Goal: Download file/media

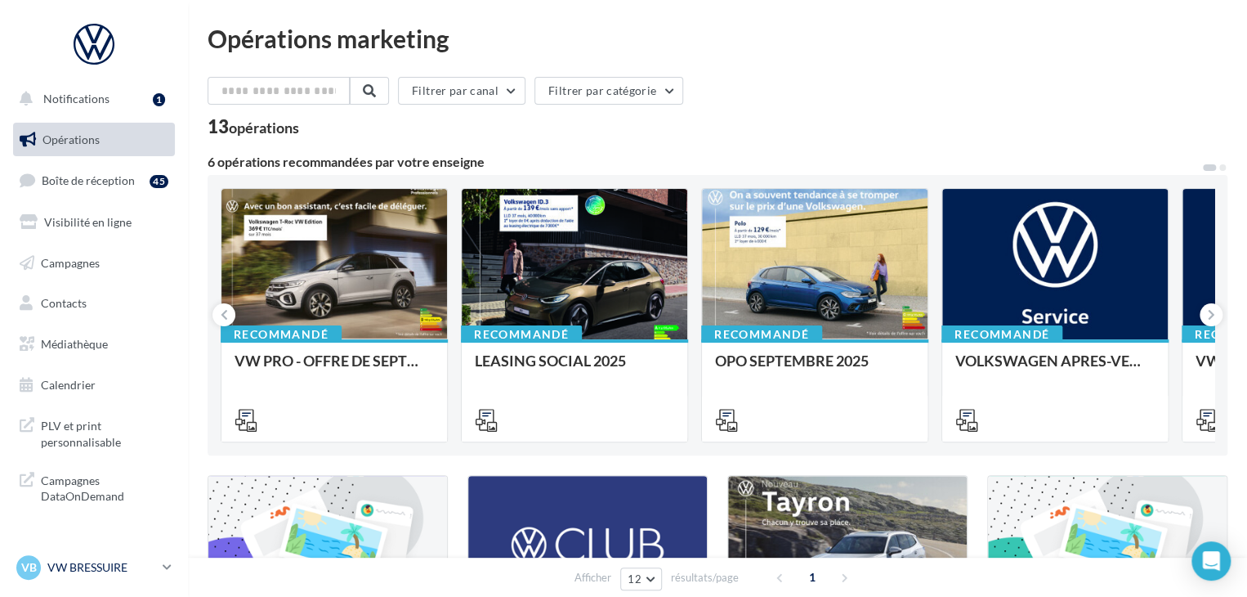
drag, startPoint x: 155, startPoint y: 561, endPoint x: 144, endPoint y: 561, distance: 11.4
click at [155, 561] on p "VW BRESSUIRE" at bounding box center [101, 567] width 109 height 16
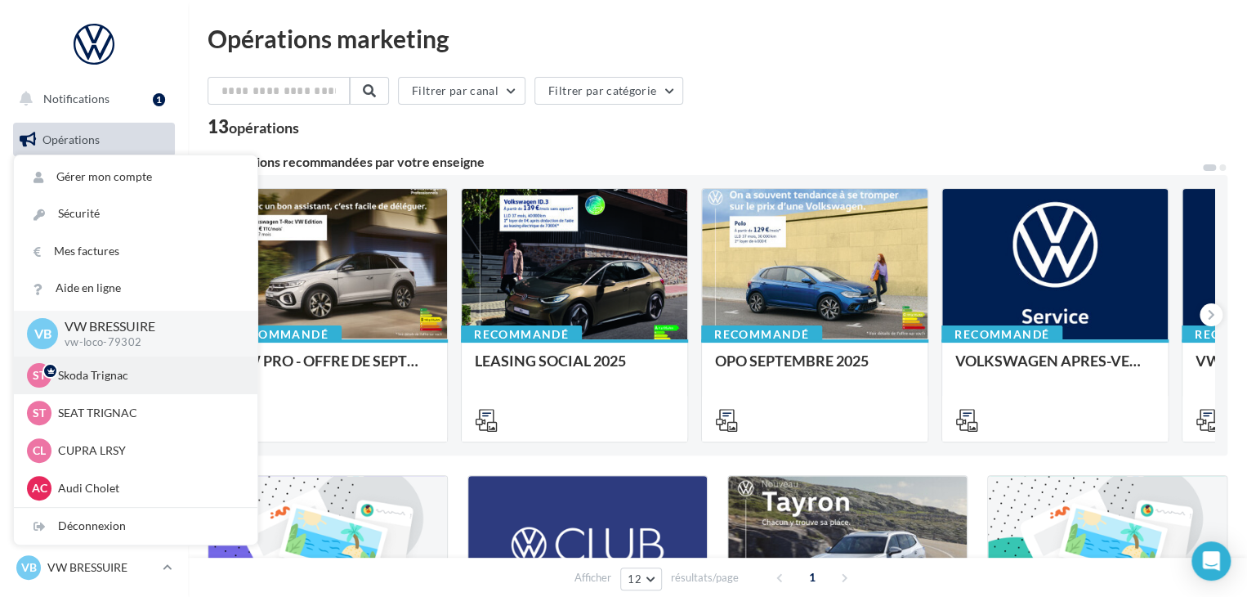
click at [121, 368] on p "Skoda Trignac" at bounding box center [148, 375] width 180 height 16
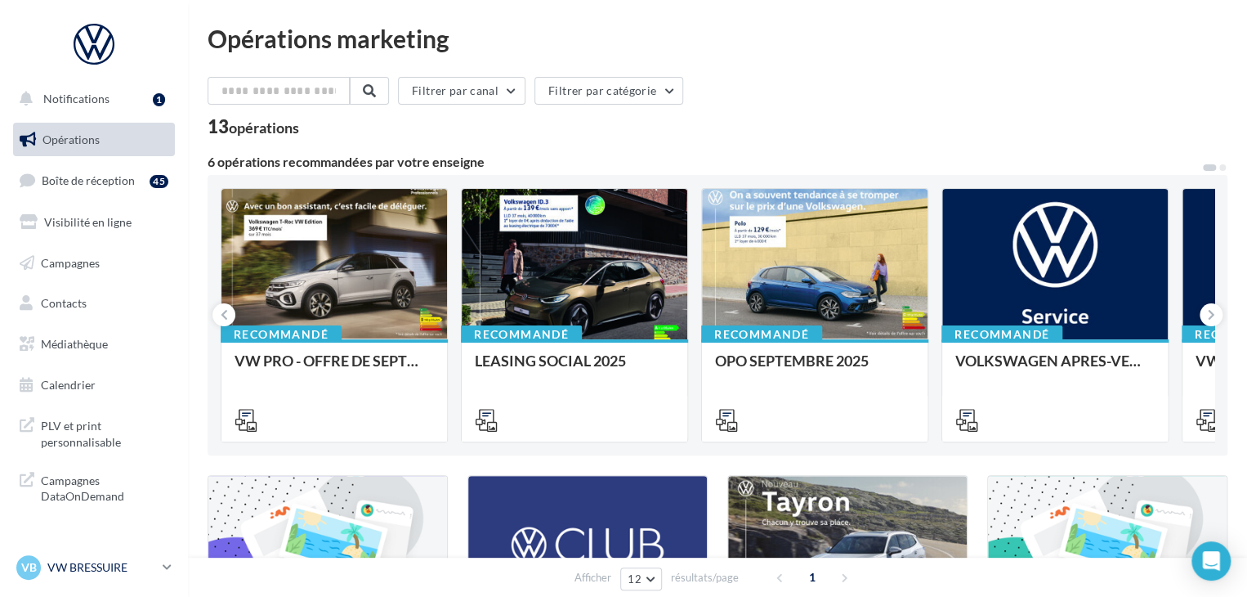
click at [162, 567] on link "VB VW BRESSUIRE vw-loco-79302" at bounding box center [94, 567] width 162 height 31
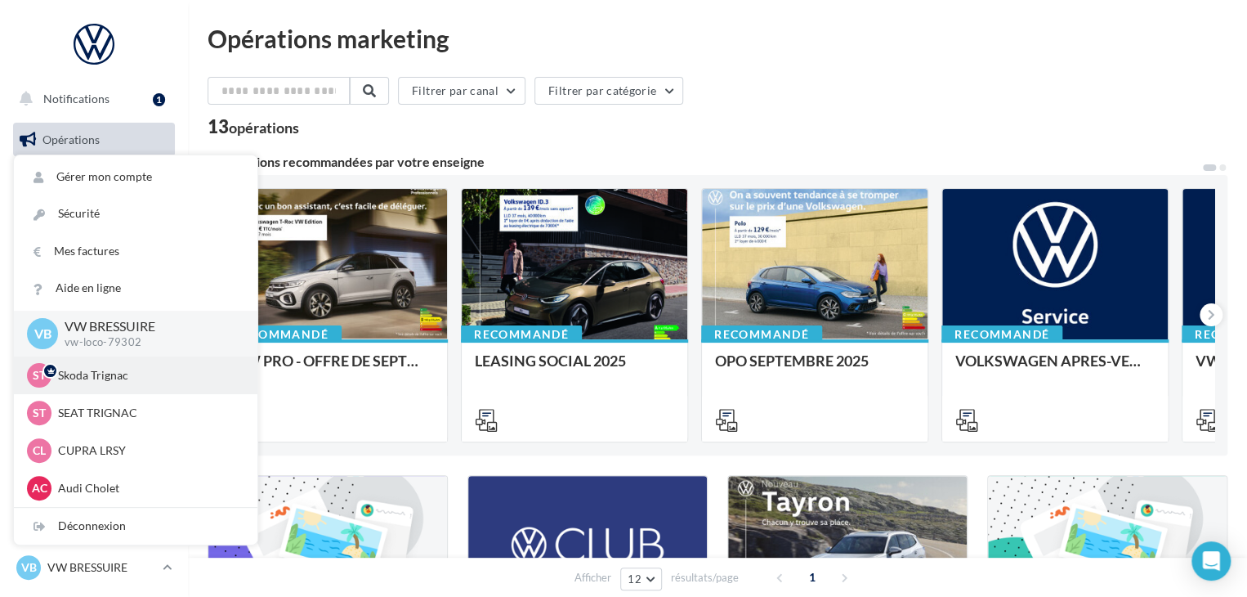
click at [97, 378] on p "Skoda Trignac" at bounding box center [148, 375] width 180 height 16
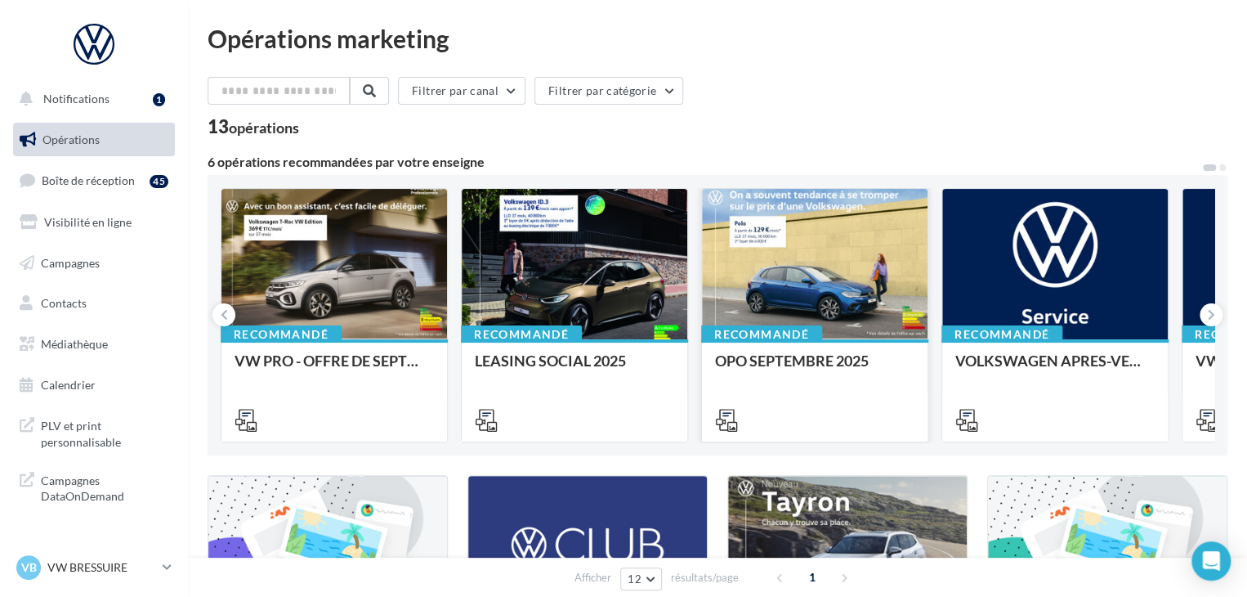
click at [791, 410] on div at bounding box center [814, 419] width 199 height 20
click at [791, 375] on div "OPO SEPTEMBRE 2025" at bounding box center [814, 368] width 199 height 33
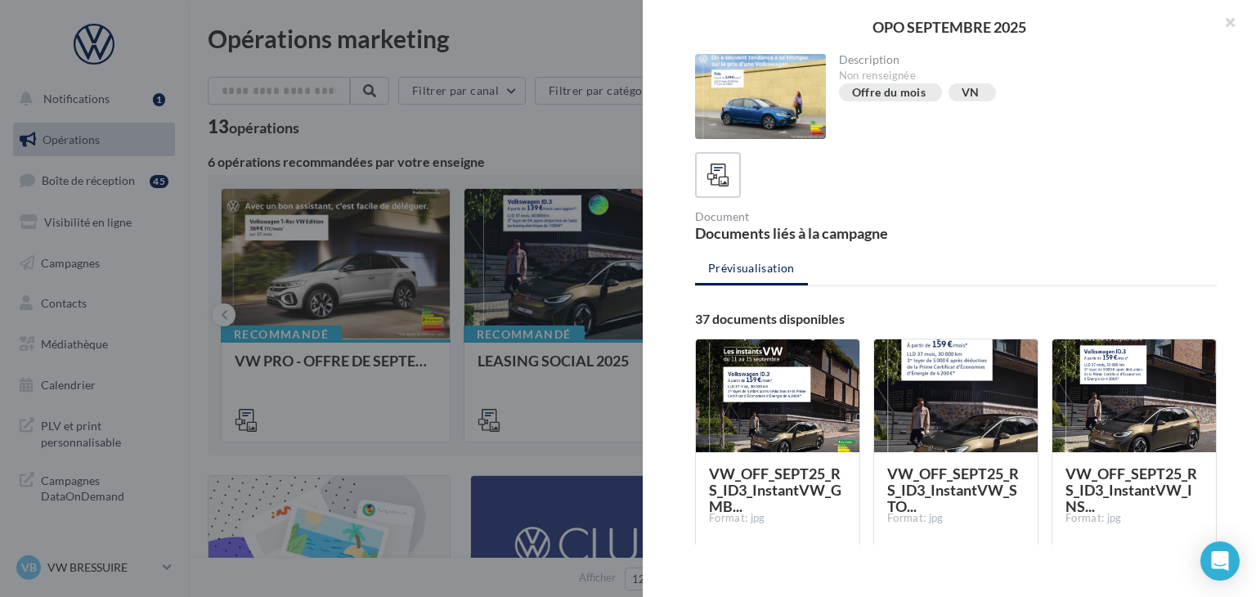
scroll to position [245, 0]
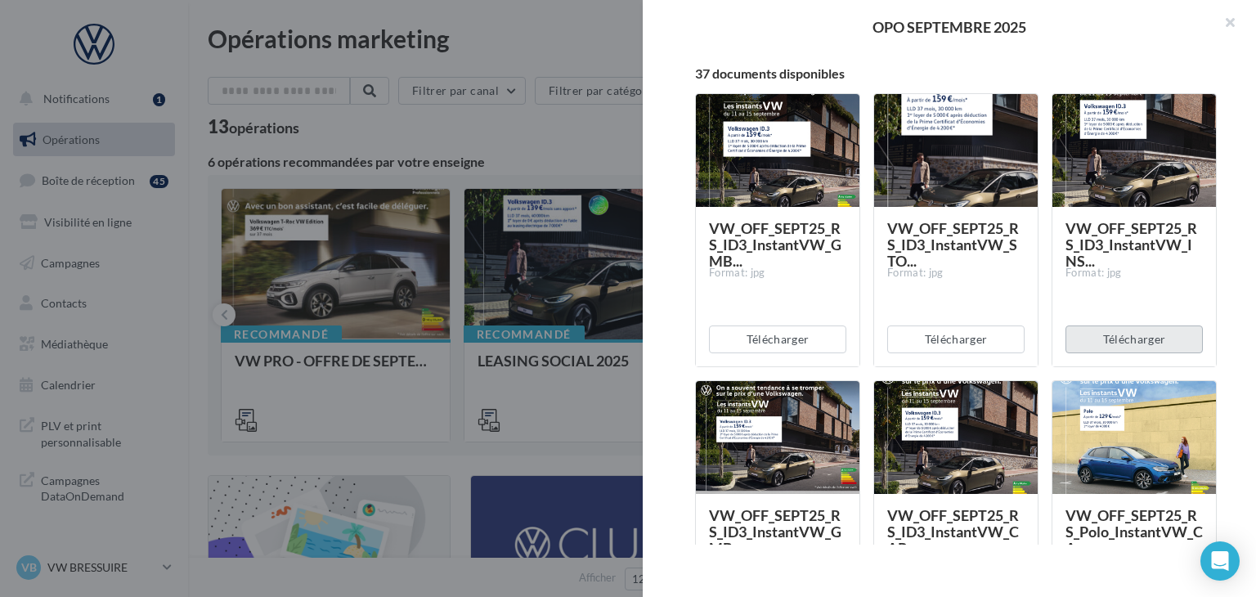
click at [1116, 349] on button "Télécharger" at bounding box center [1133, 339] width 137 height 28
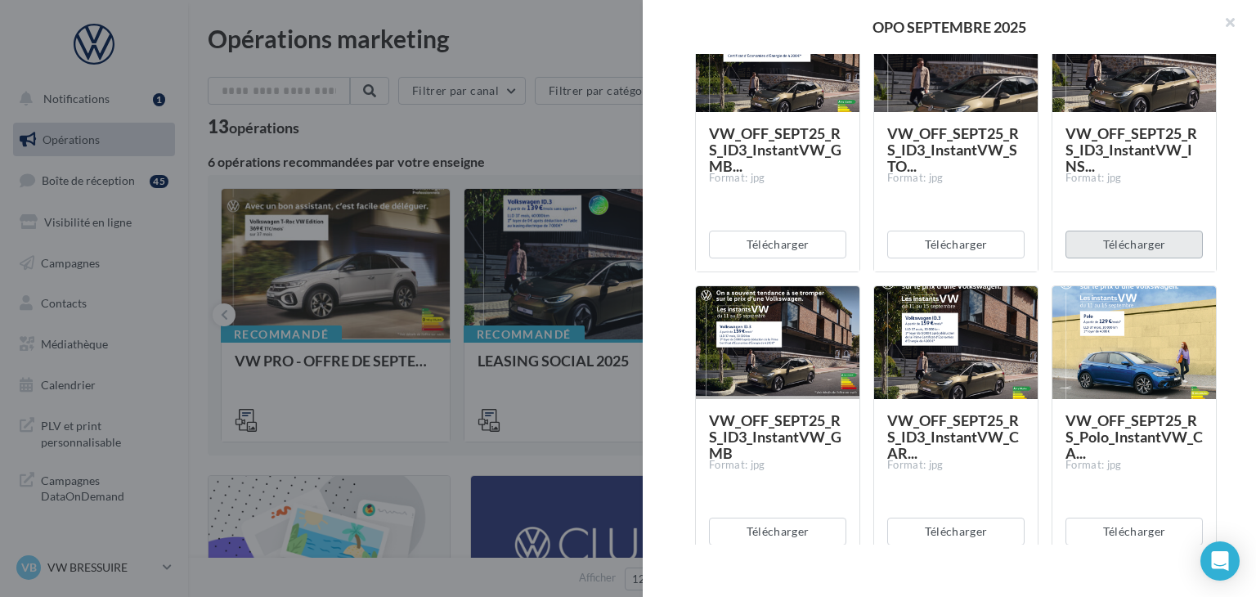
scroll to position [490, 0]
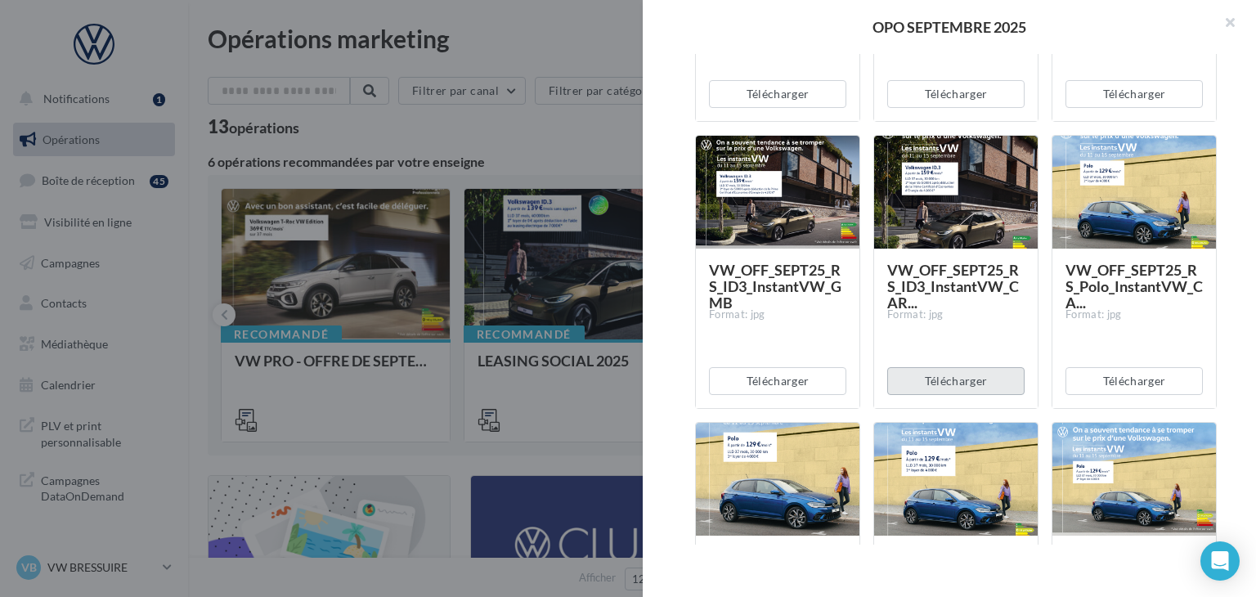
click at [929, 385] on button "Télécharger" at bounding box center [955, 381] width 137 height 28
click at [1144, 369] on button "Télécharger" at bounding box center [1133, 381] width 137 height 28
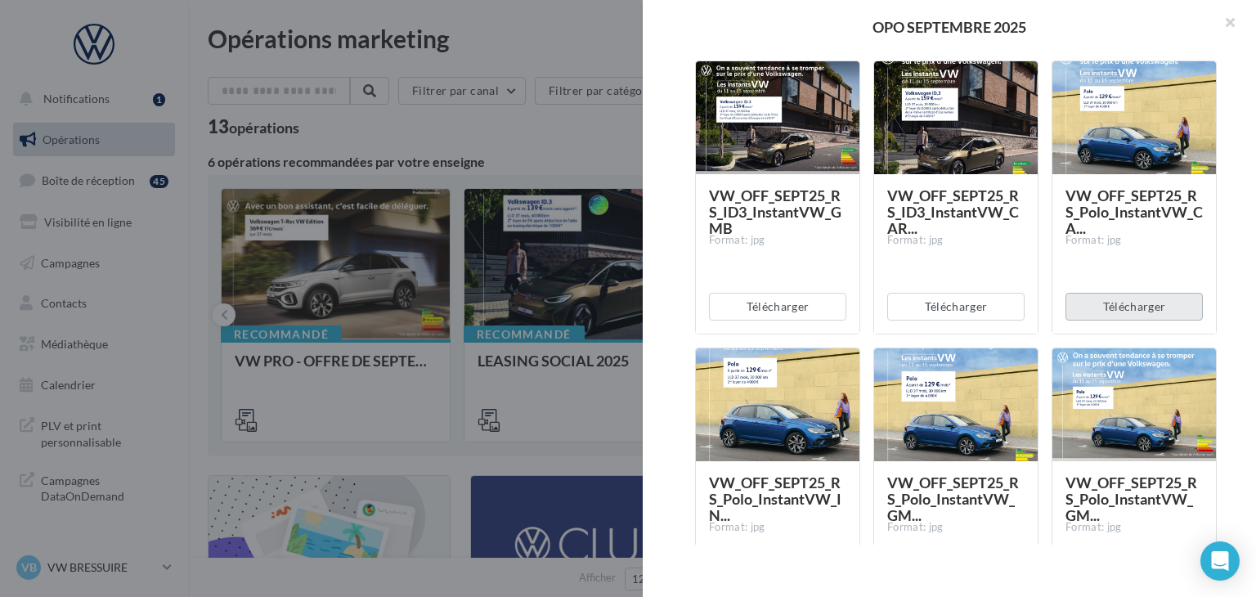
scroll to position [654, 0]
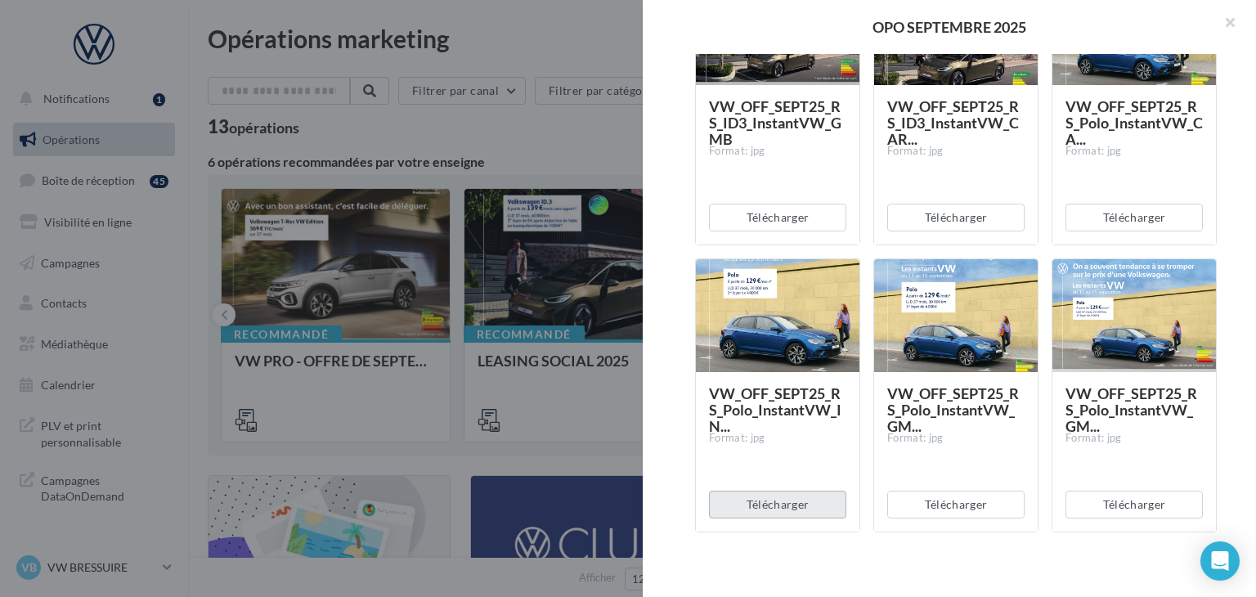
click at [786, 496] on button "Télécharger" at bounding box center [777, 504] width 137 height 28
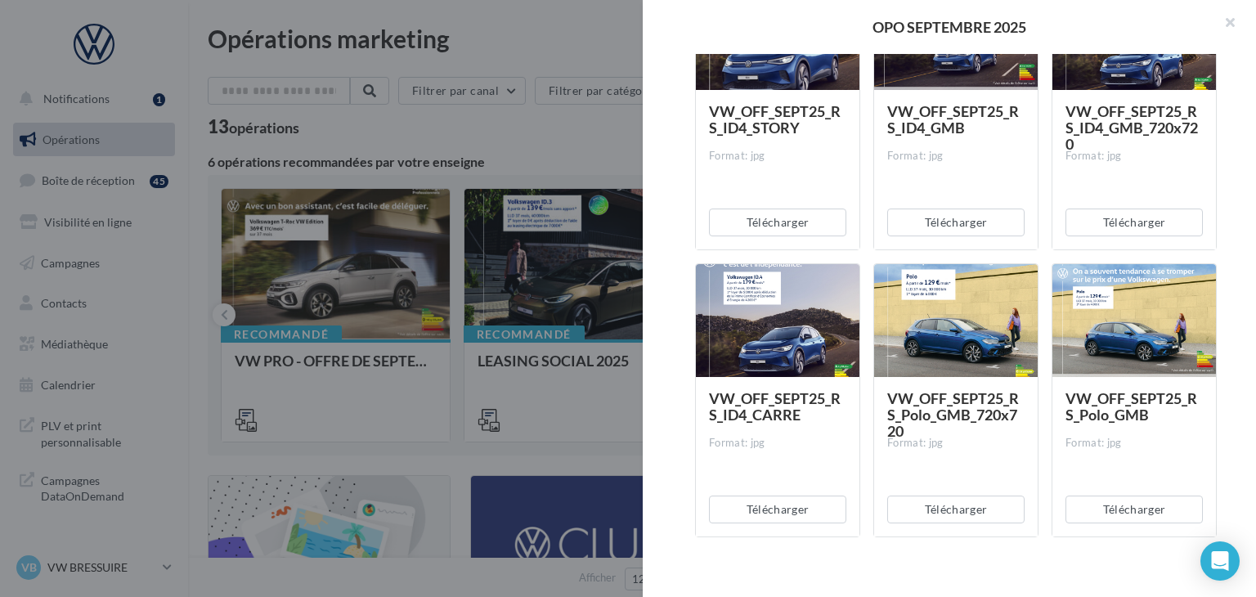
scroll to position [2697, 0]
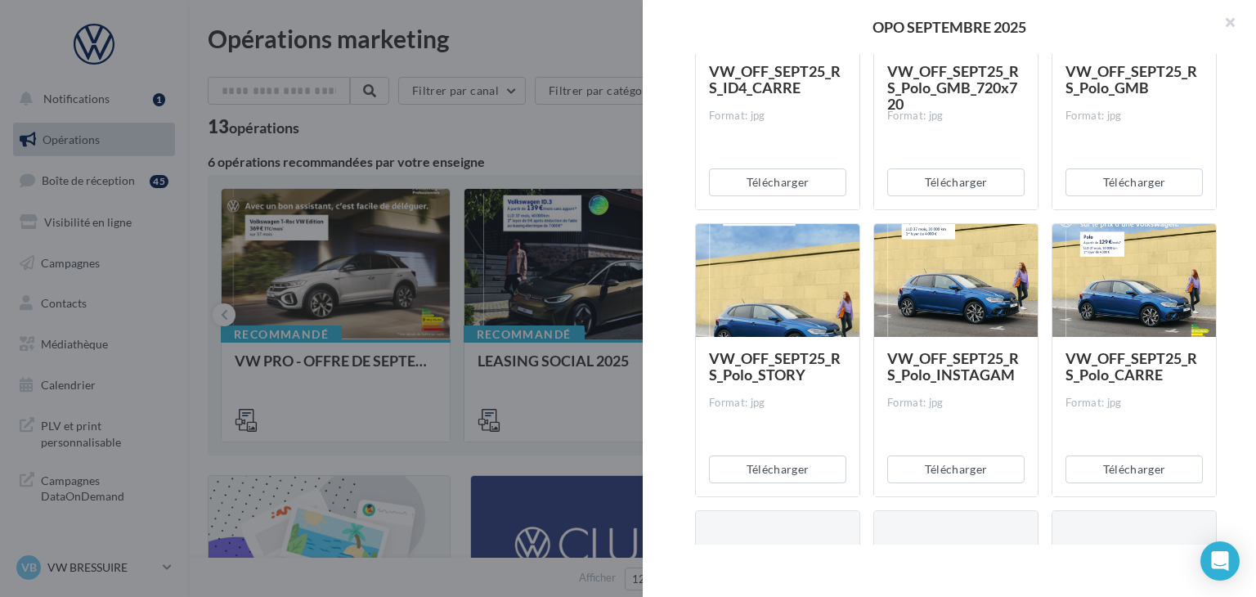
click at [703, 371] on div "VW_OFF_SEPT25_RS_Polo_STORY Format: jpg" at bounding box center [777, 416] width 163 height 158
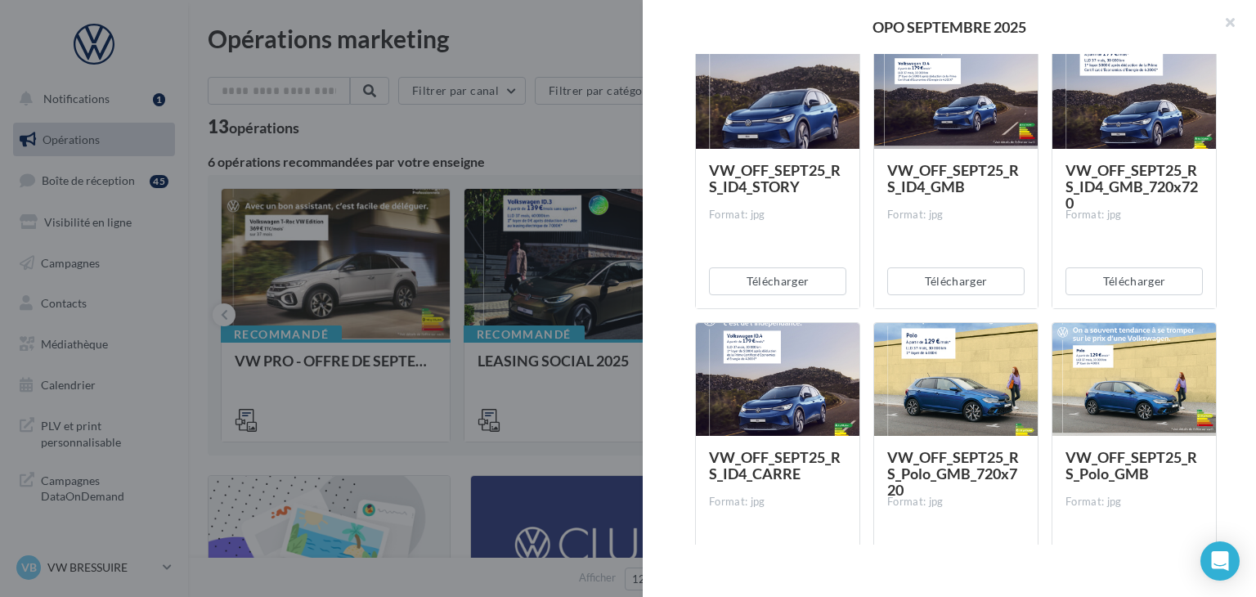
scroll to position [2534, 0]
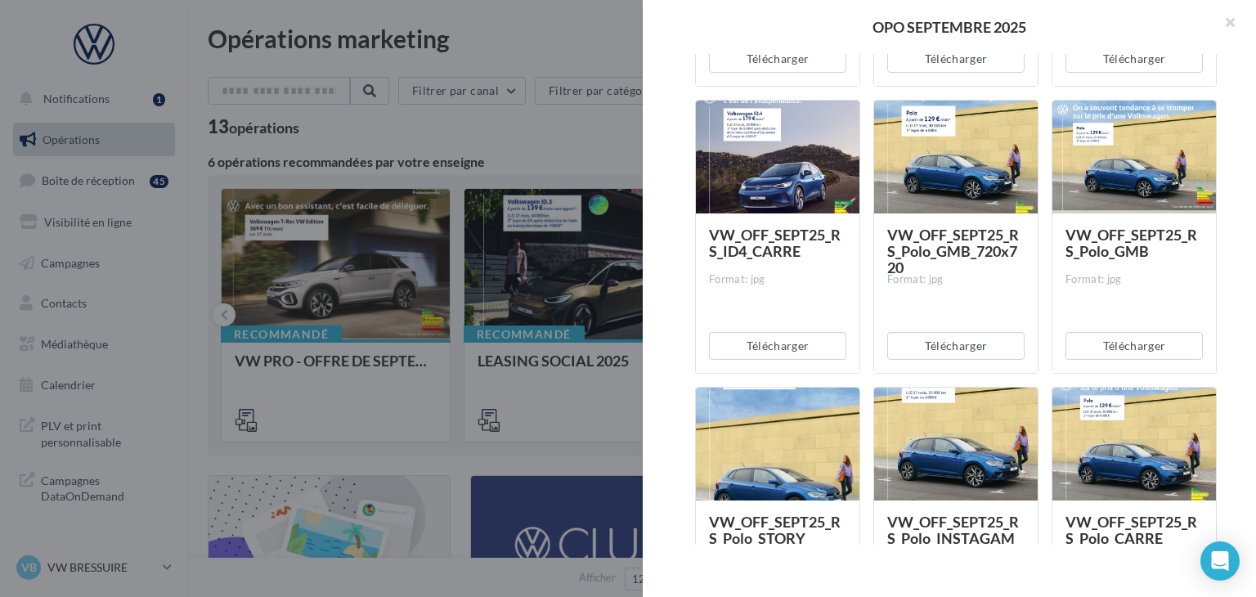
click at [557, 440] on div at bounding box center [628, 298] width 1256 height 597
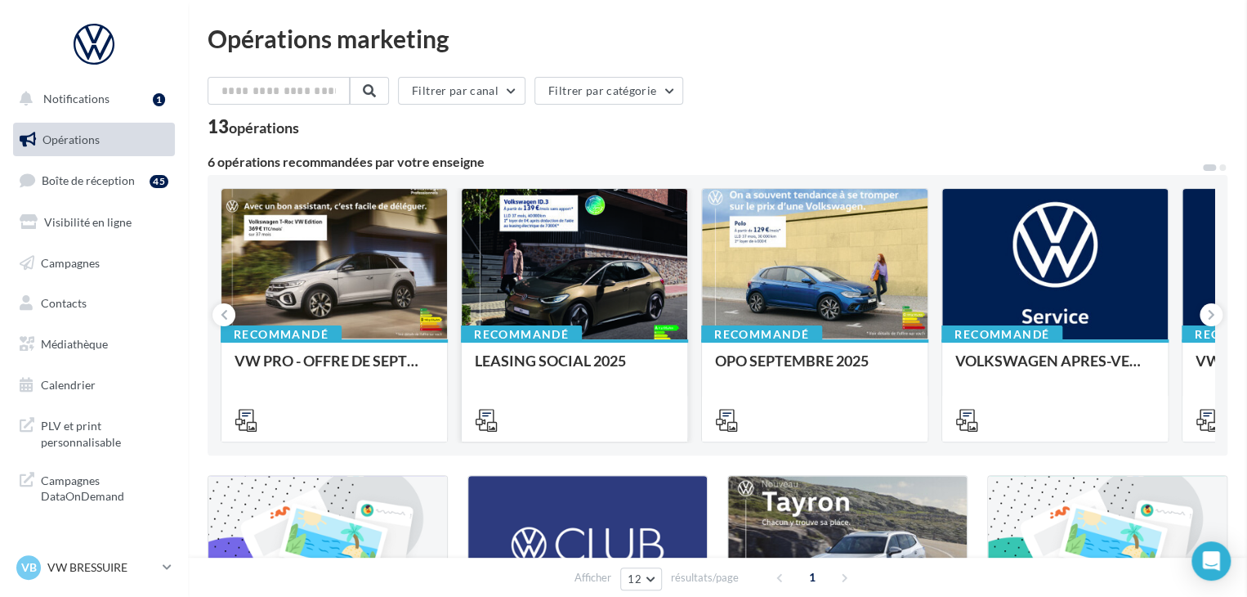
click at [584, 399] on div at bounding box center [575, 419] width 226 height 46
click at [592, 380] on div "LEASING SOCIAL 2025" at bounding box center [574, 368] width 199 height 33
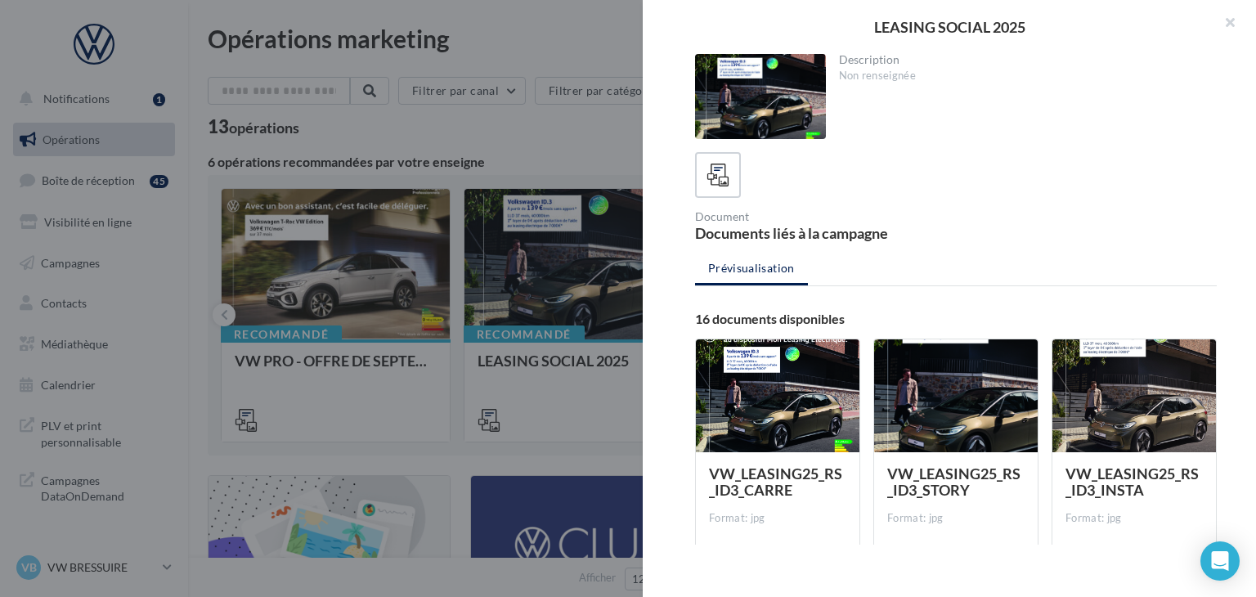
scroll to position [163, 0]
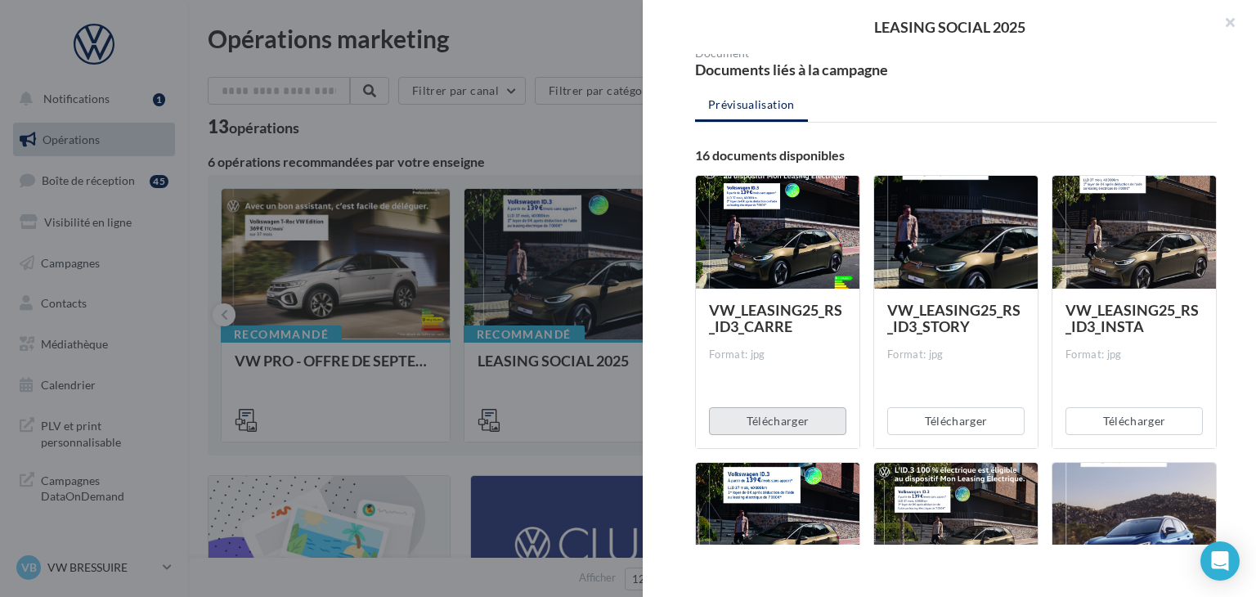
drag, startPoint x: 790, startPoint y: 412, endPoint x: 844, endPoint y: 410, distance: 53.2
click at [790, 412] on button "Télécharger" at bounding box center [777, 421] width 137 height 28
click at [1108, 423] on button "Télécharger" at bounding box center [1133, 421] width 137 height 28
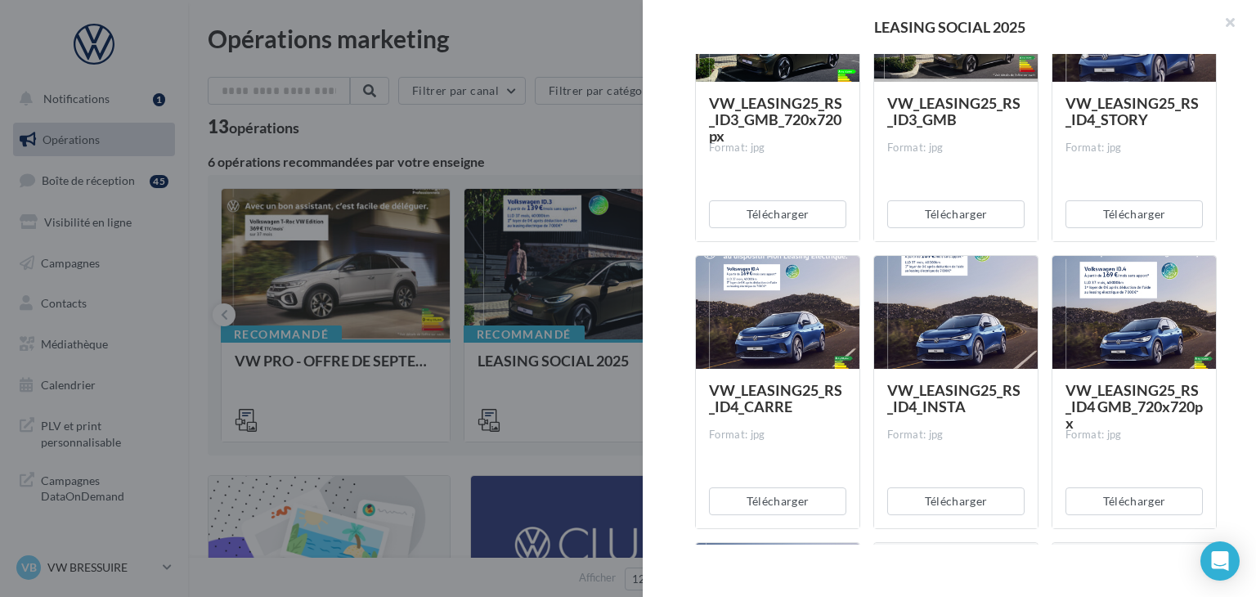
scroll to position [736, 0]
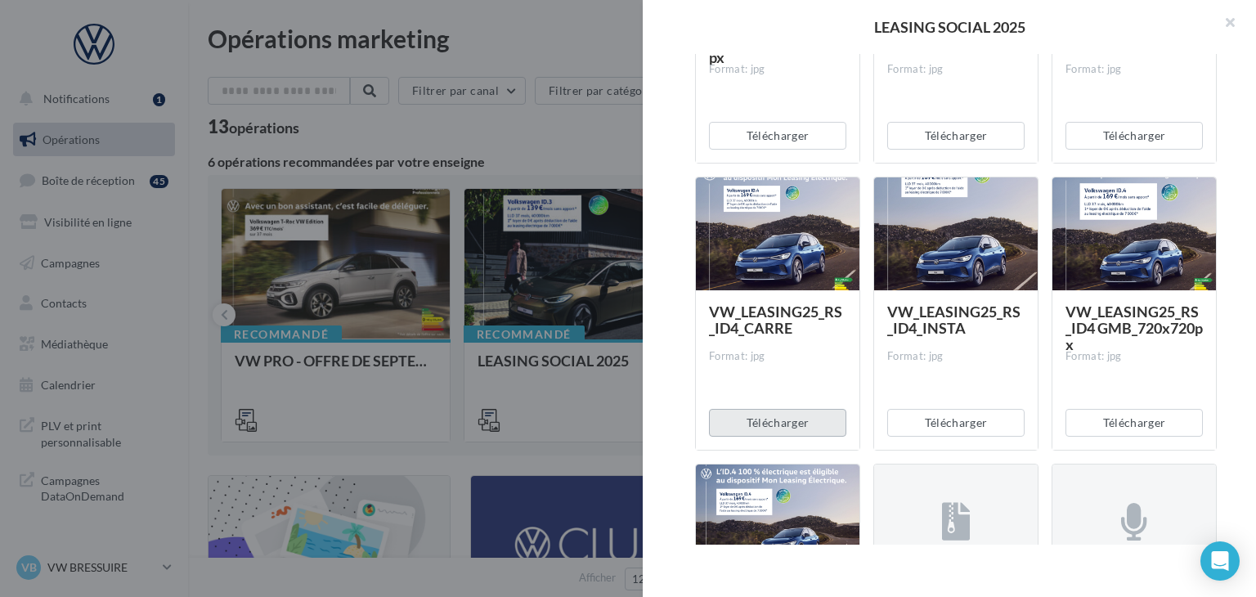
drag, startPoint x: 765, startPoint y: 428, endPoint x: 821, endPoint y: 426, distance: 55.6
click at [765, 428] on button "Télécharger" at bounding box center [777, 423] width 137 height 28
click at [974, 419] on button "Télécharger" at bounding box center [955, 423] width 137 height 28
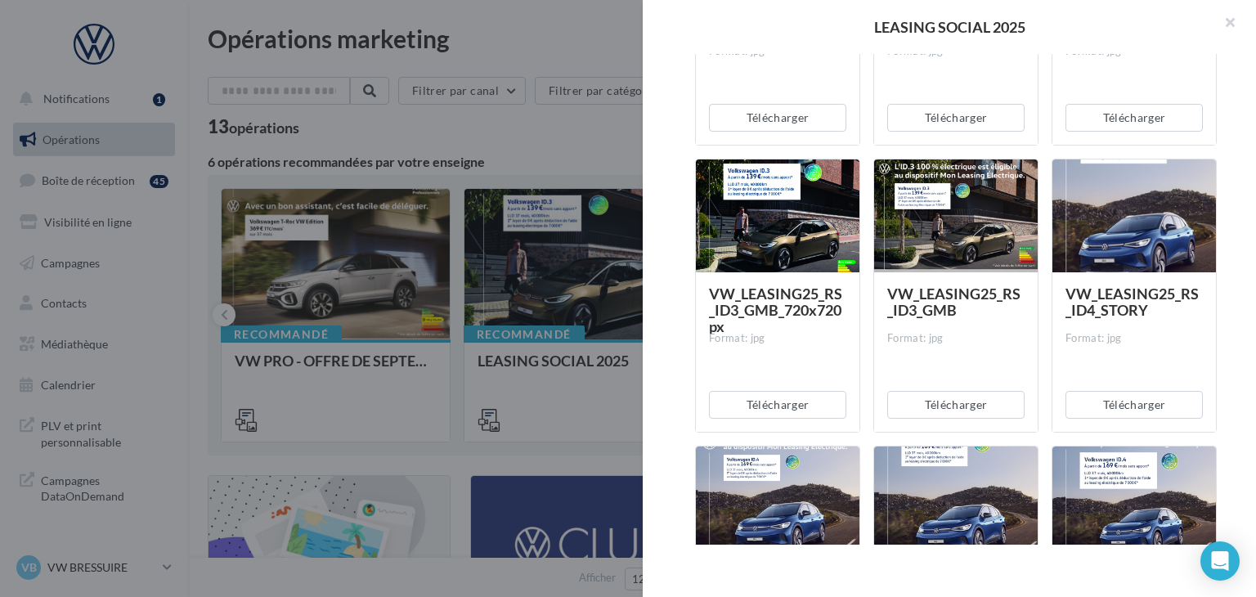
scroll to position [327, 0]
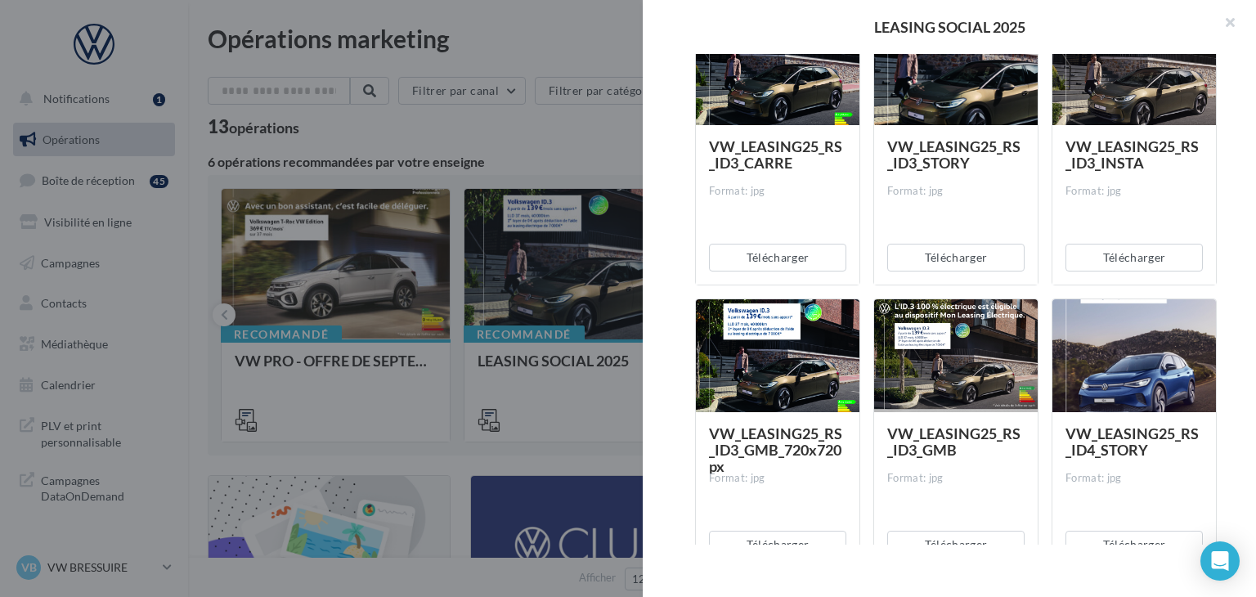
drag, startPoint x: 499, startPoint y: 396, endPoint x: 522, endPoint y: 402, distance: 23.8
click at [500, 396] on div at bounding box center [628, 298] width 1256 height 597
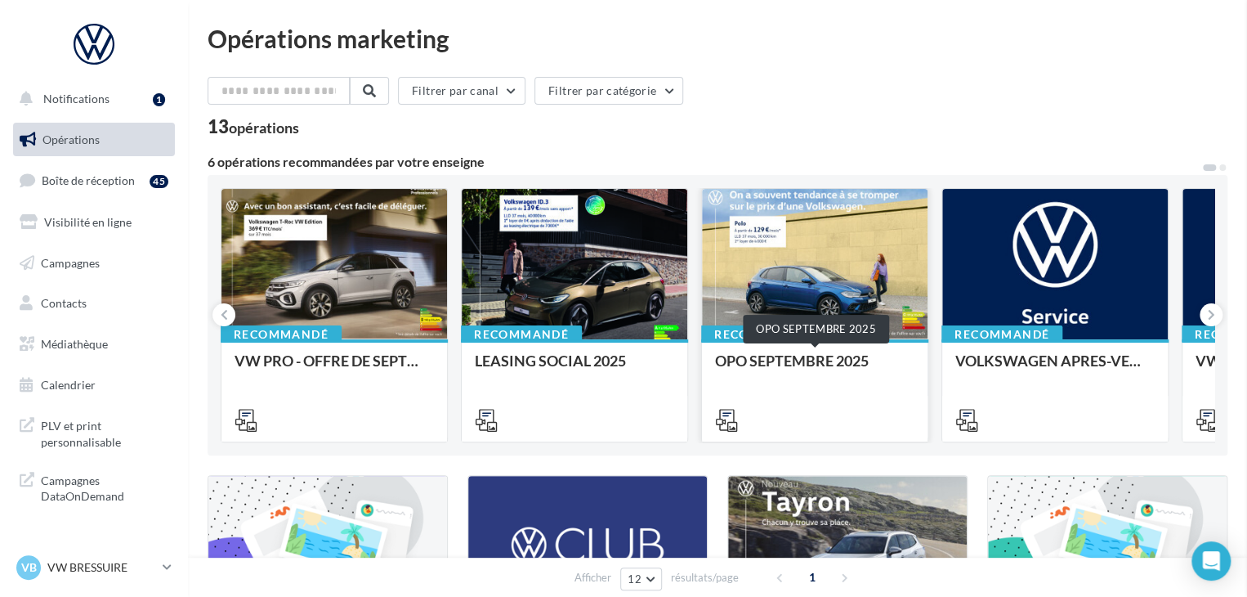
click at [781, 380] on div "OPO SEPTEMBRE 2025" at bounding box center [814, 368] width 199 height 33
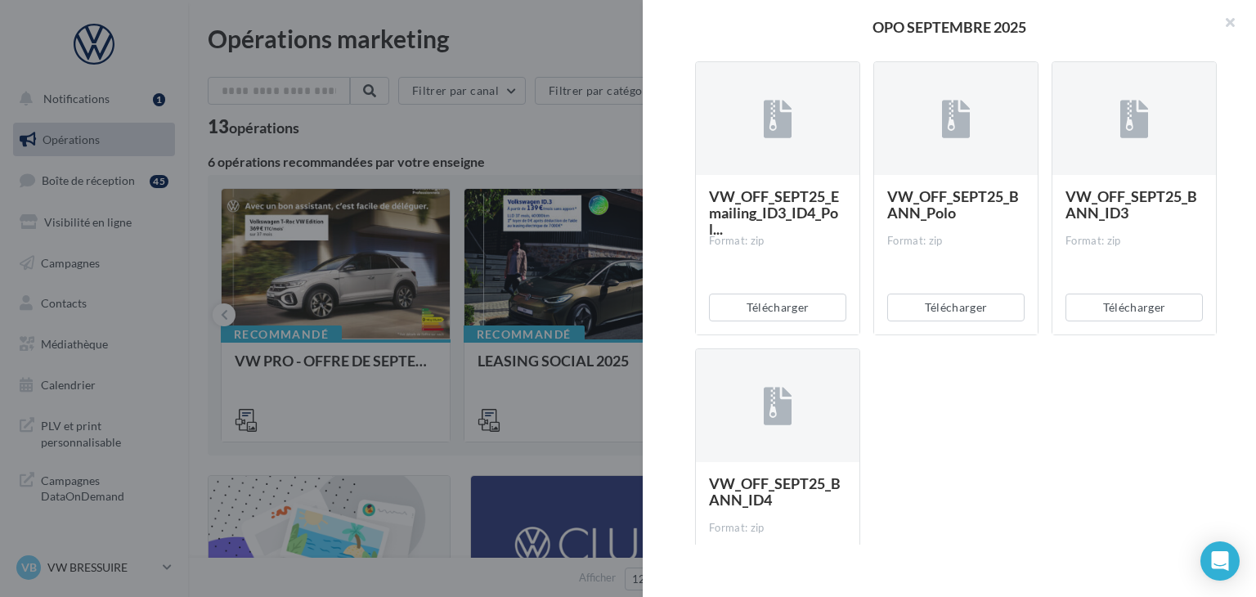
scroll to position [3535, 0]
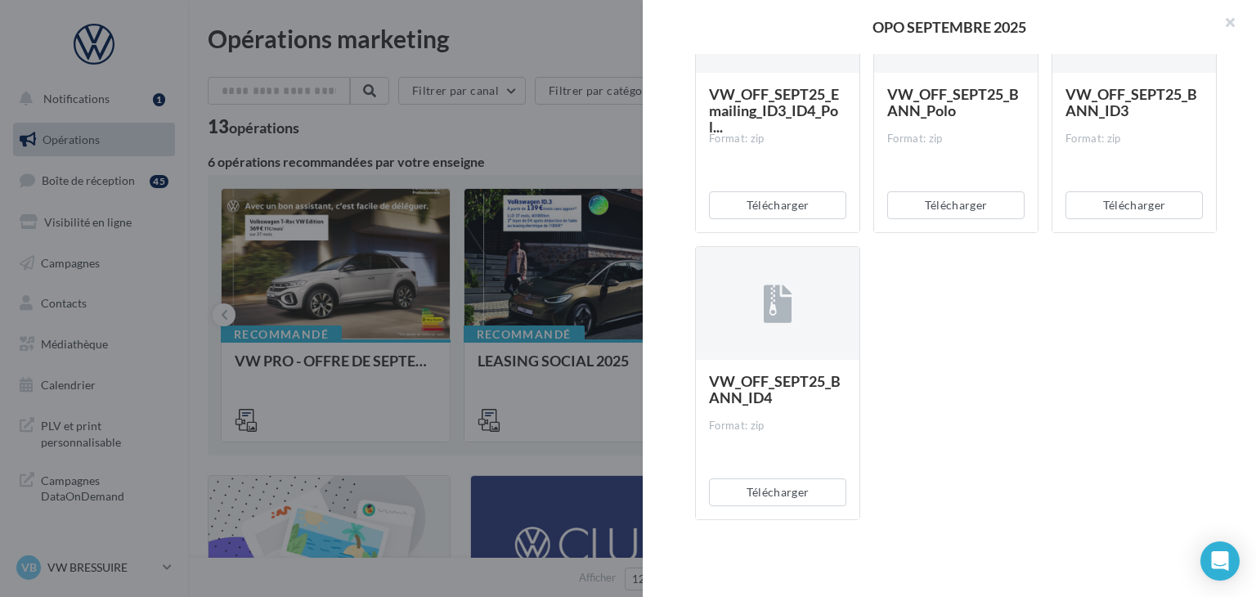
click at [551, 467] on div at bounding box center [628, 298] width 1256 height 597
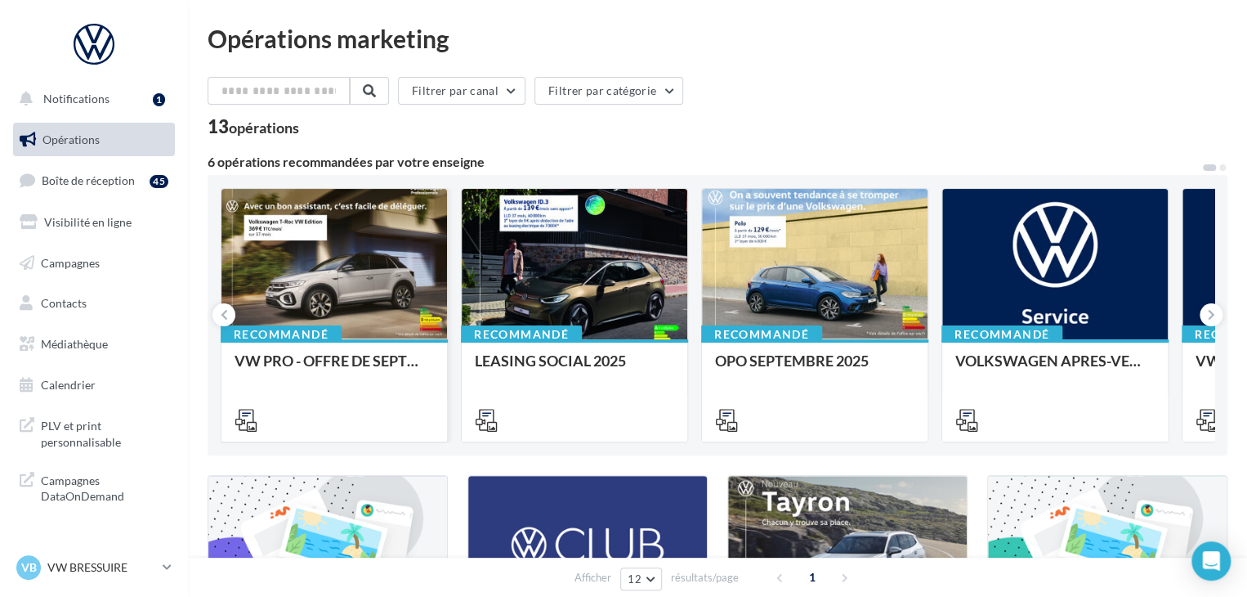
click at [374, 389] on div "VW PRO - OFFRE DE SEPTEMBRE 25" at bounding box center [334, 389] width 199 height 74
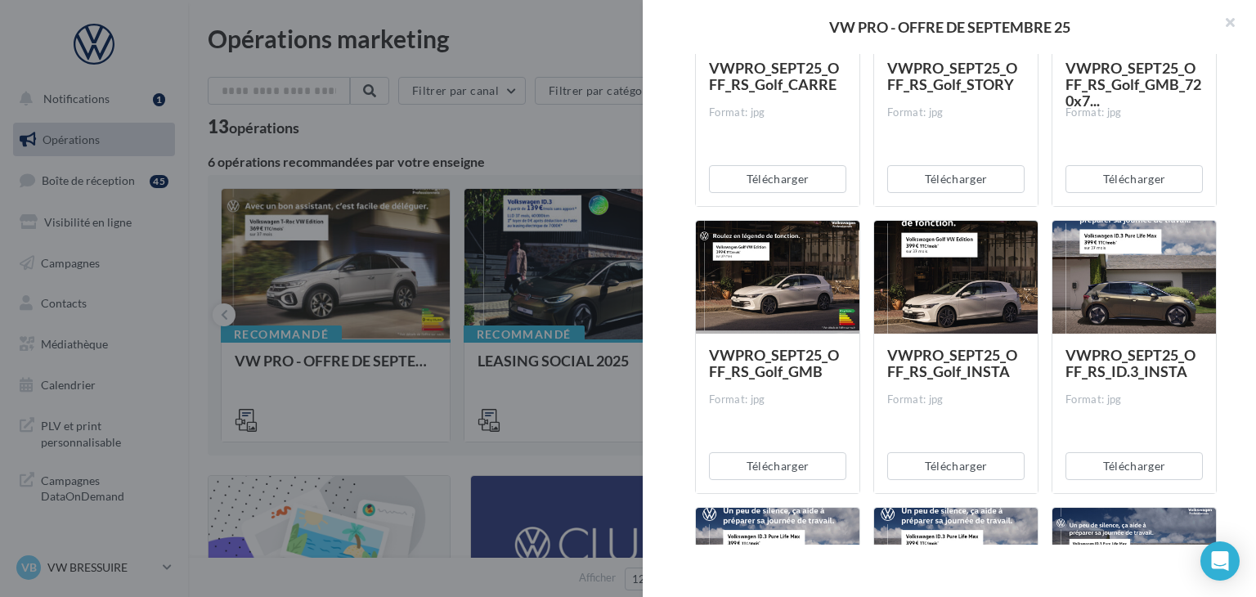
scroll to position [1717, 0]
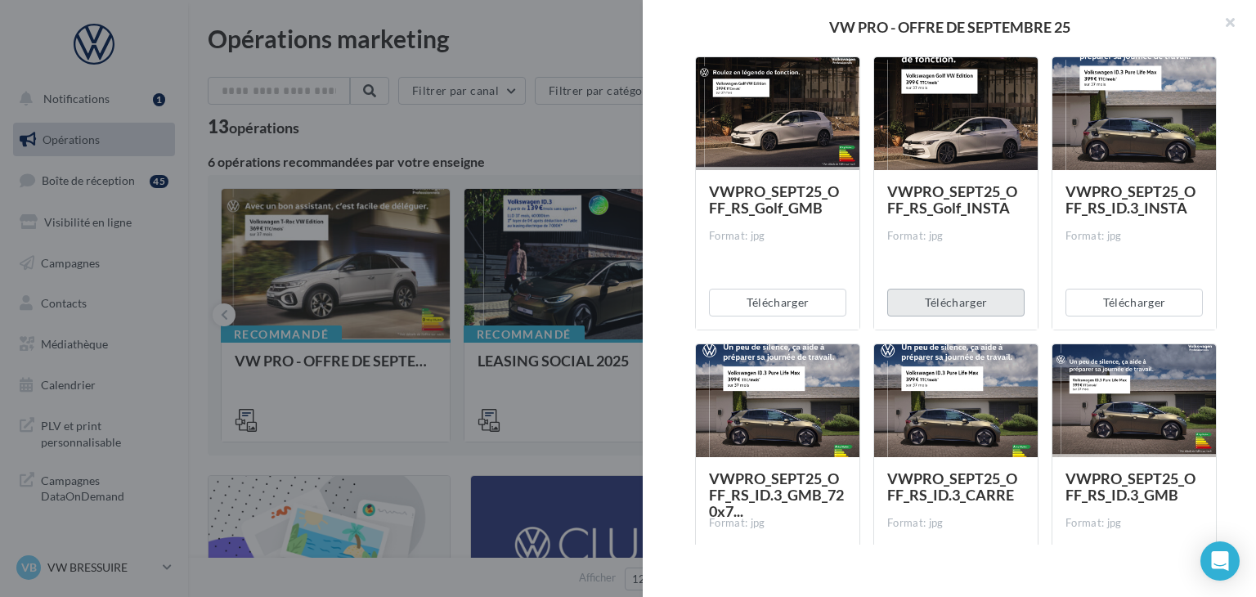
click at [969, 302] on button "Télécharger" at bounding box center [955, 303] width 137 height 28
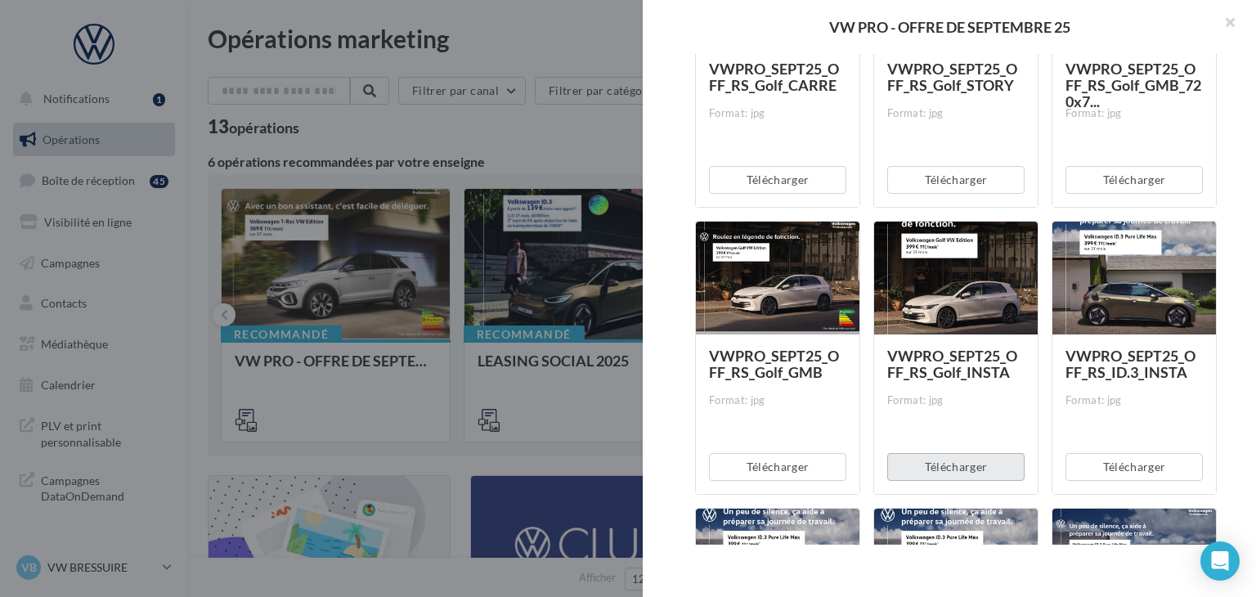
scroll to position [1390, 0]
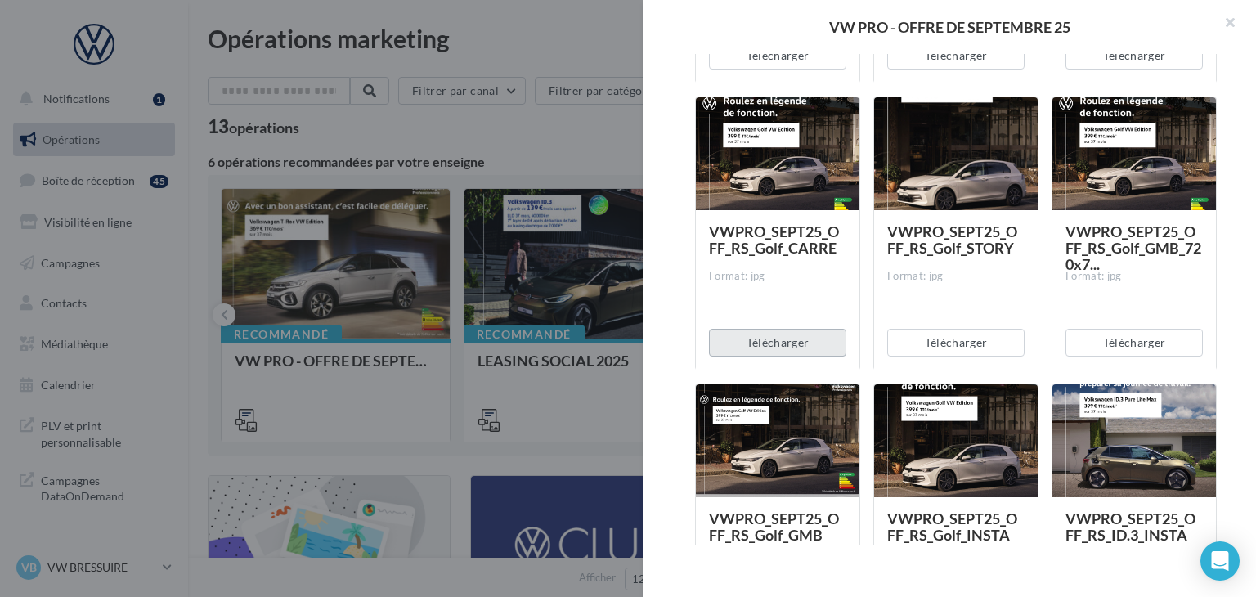
drag, startPoint x: 767, startPoint y: 343, endPoint x: 776, endPoint y: 351, distance: 12.2
click at [767, 343] on button "Télécharger" at bounding box center [777, 343] width 137 height 28
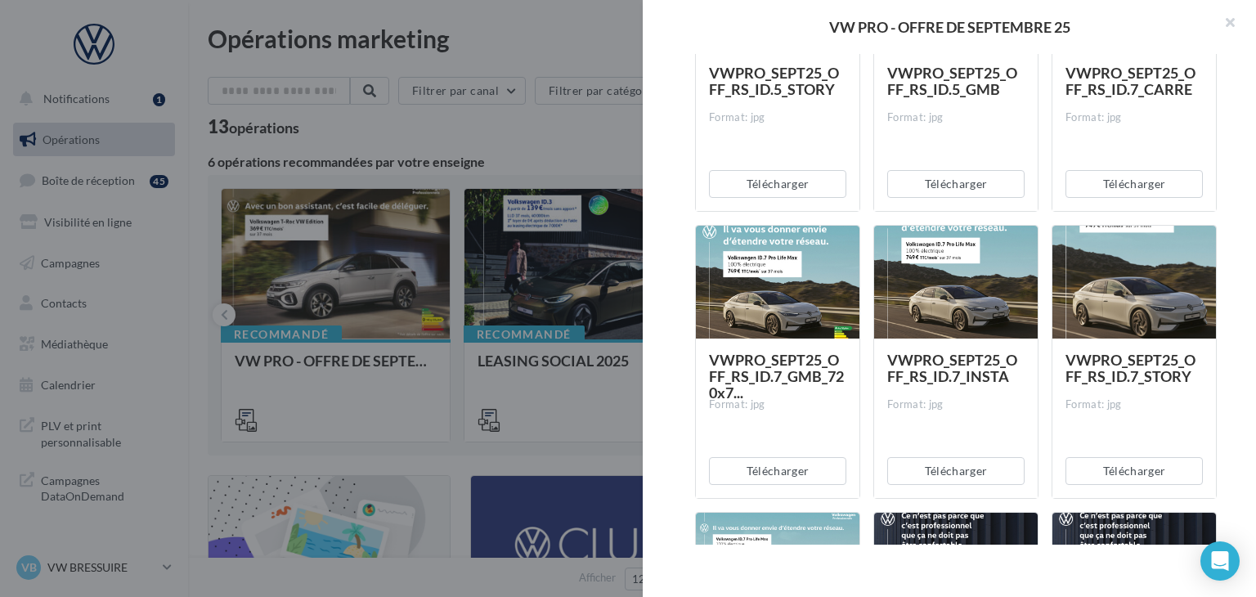
scroll to position [3760, 0]
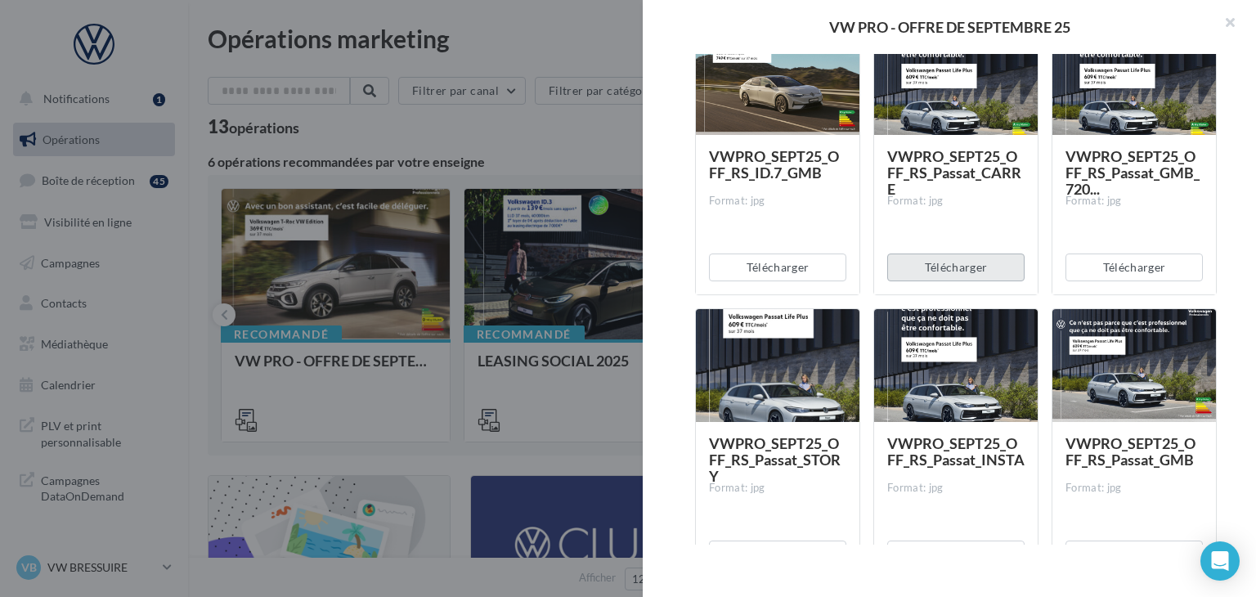
click at [970, 257] on button "Télécharger" at bounding box center [955, 267] width 137 height 28
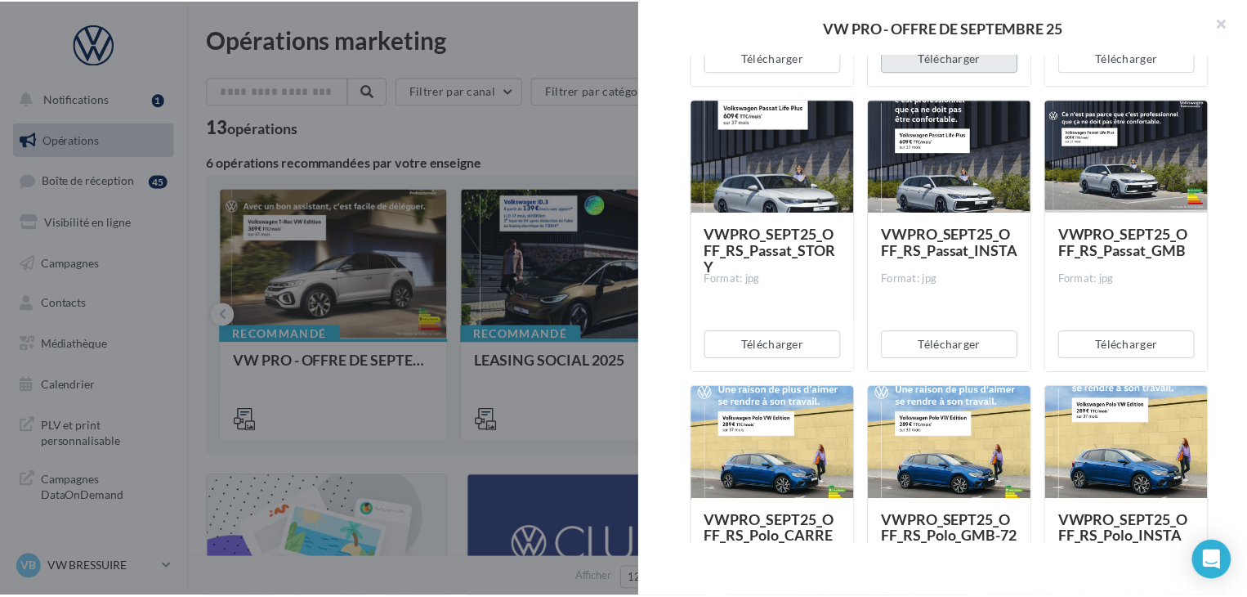
scroll to position [4005, 0]
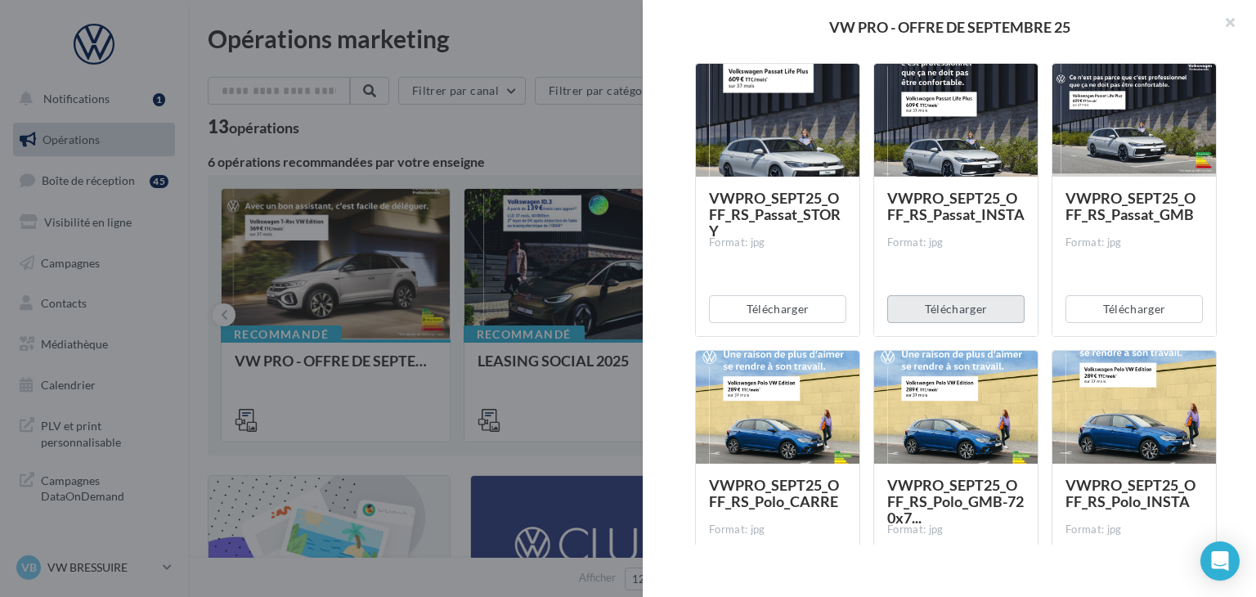
click at [965, 312] on button "Télécharger" at bounding box center [955, 309] width 137 height 28
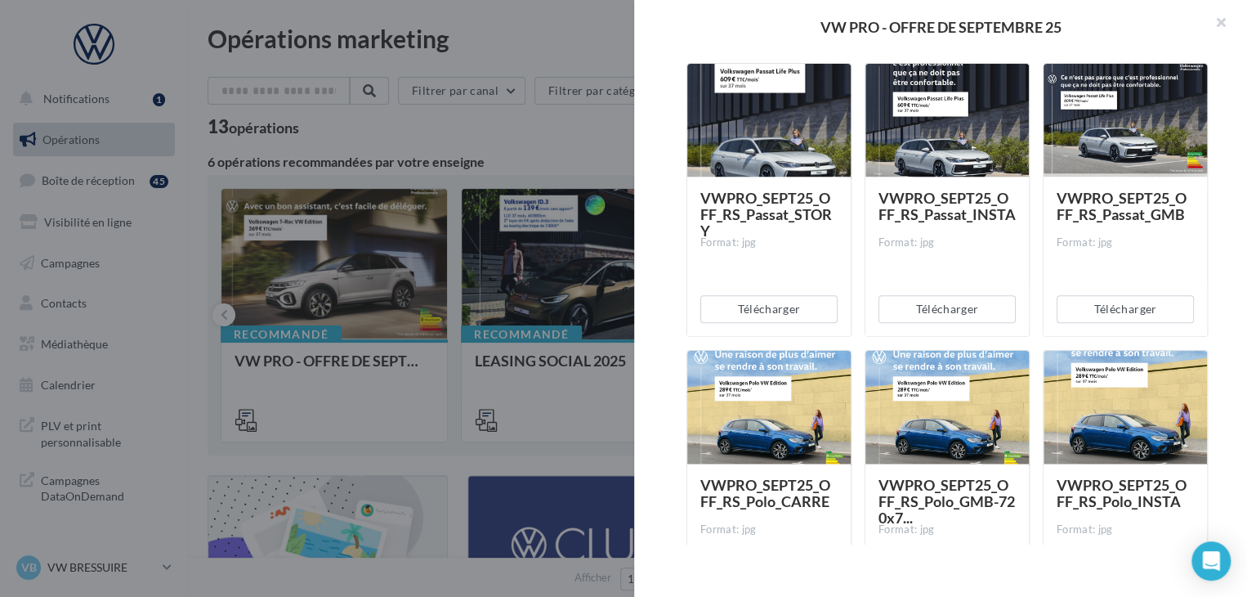
click at [553, 96] on div at bounding box center [623, 298] width 1247 height 597
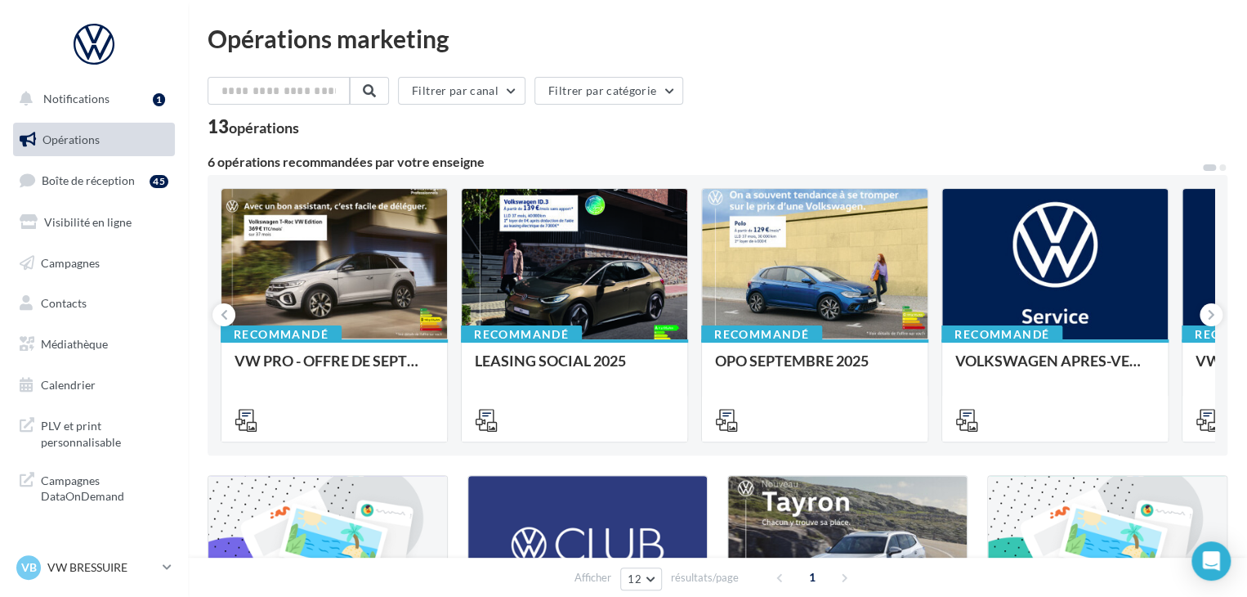
click at [170, 583] on div "VB VW BRESSUIRE vw-loco-79302" at bounding box center [94, 568] width 162 height 32
click at [181, 541] on nav "Notifications 1 Opérations Boîte de réception 45 Visibilité en ligne Campagnes …" at bounding box center [94, 298] width 188 height 597
click at [159, 567] on link "VB VW BRESSUIRE vw-loco-79302" at bounding box center [94, 567] width 162 height 31
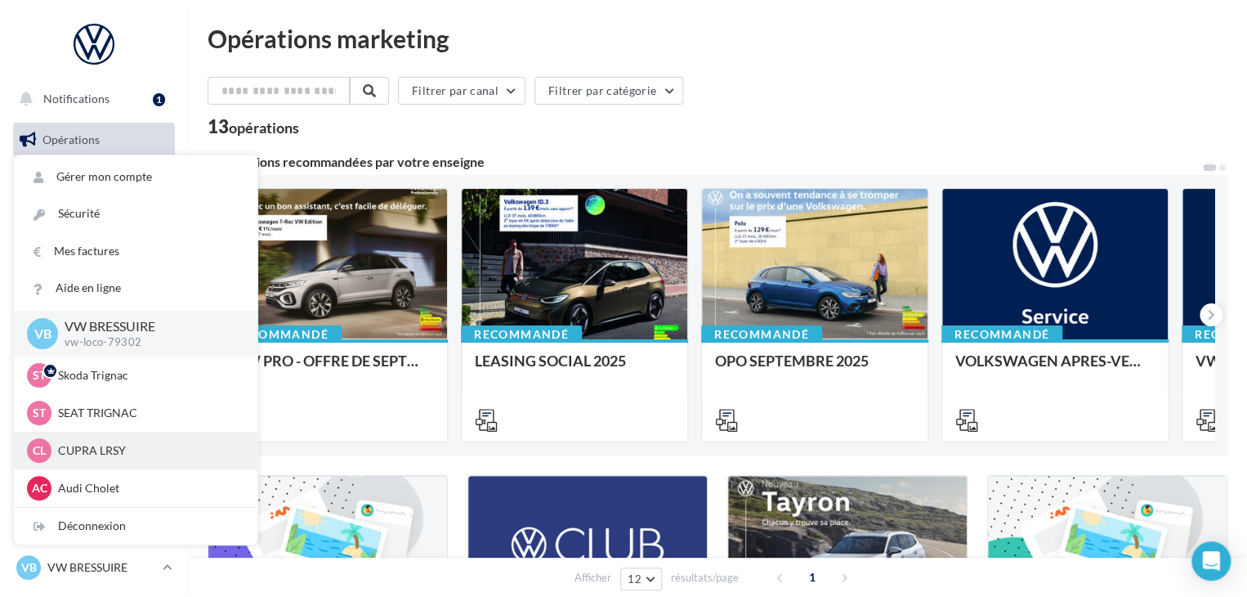
click at [118, 452] on p "CUPRA LRSY" at bounding box center [148, 450] width 180 height 16
